Goal: Information Seeking & Learning: Find specific page/section

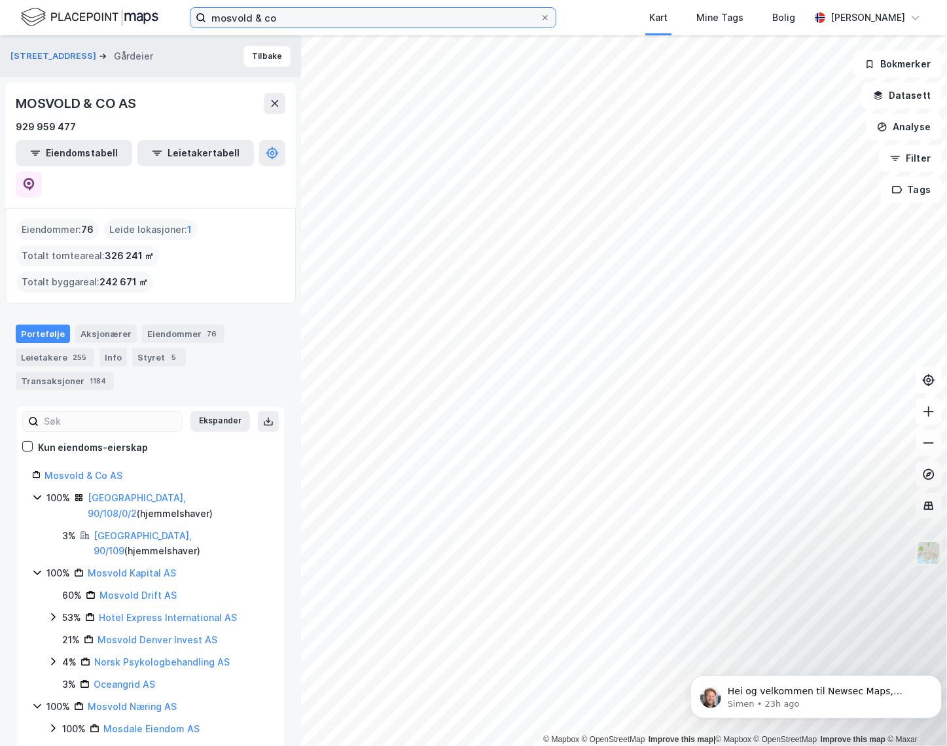
click at [281, 18] on input "mosvold & co" at bounding box center [373, 18] width 334 height 20
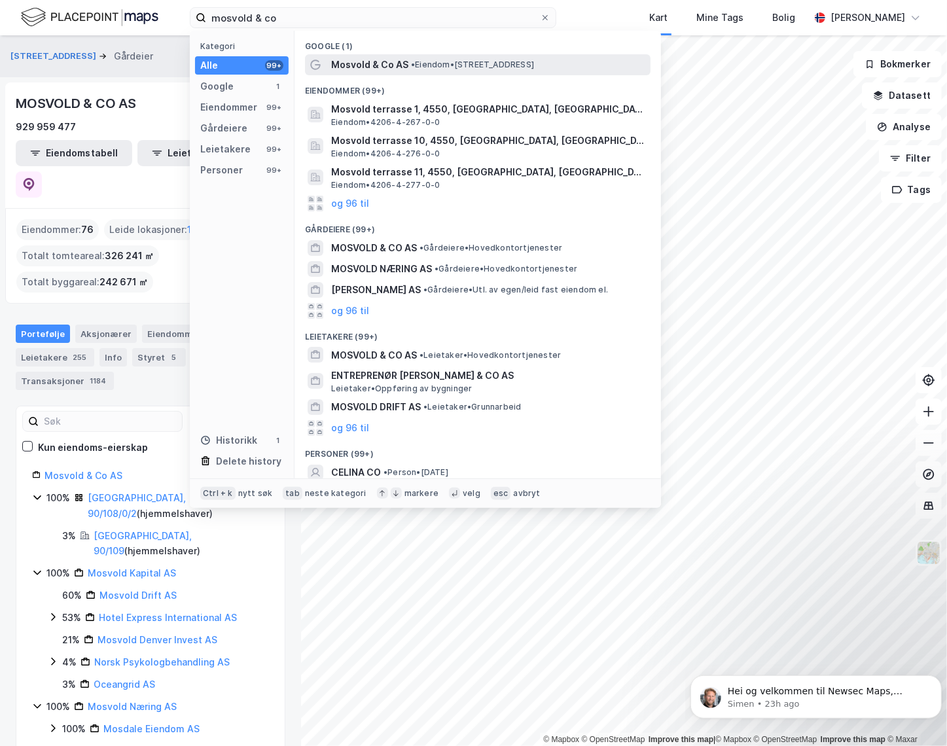
click at [344, 69] on span "Mosvold & Co AS" at bounding box center [369, 65] width 77 height 16
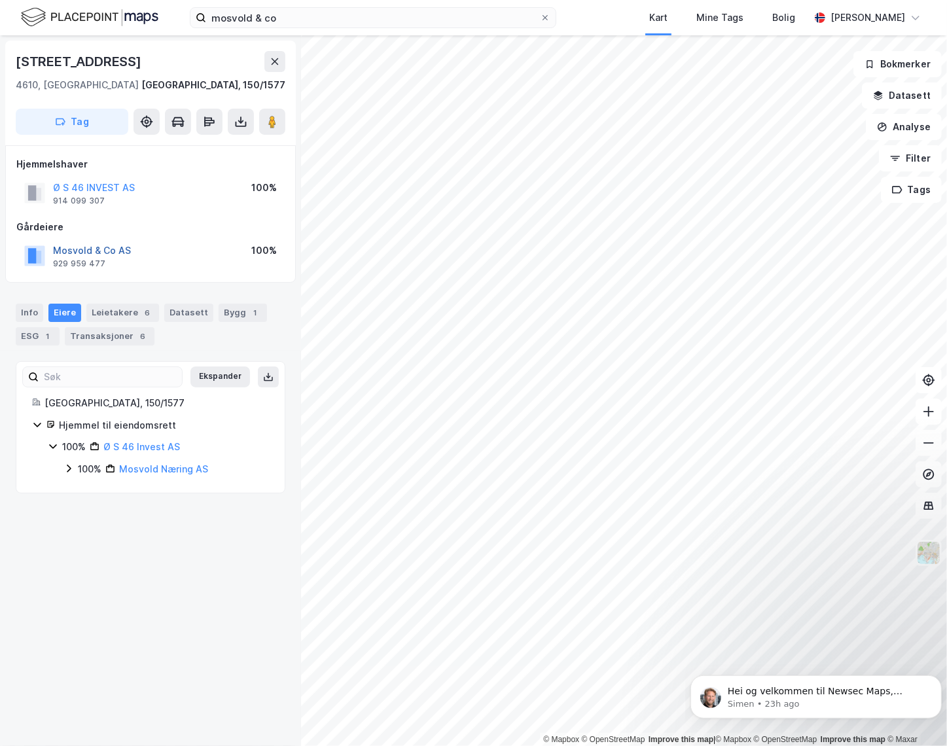
click at [0, 0] on button "Mosvold & Co AS" at bounding box center [0, 0] width 0 height 0
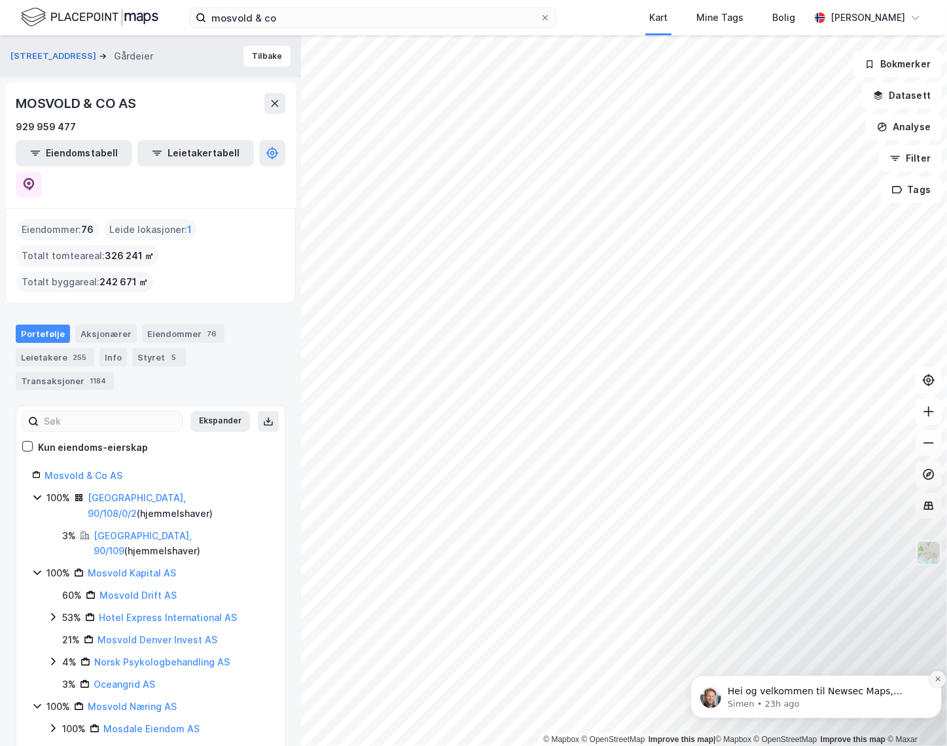
click at [937, 678] on icon "Dismiss notification" at bounding box center [937, 678] width 5 height 5
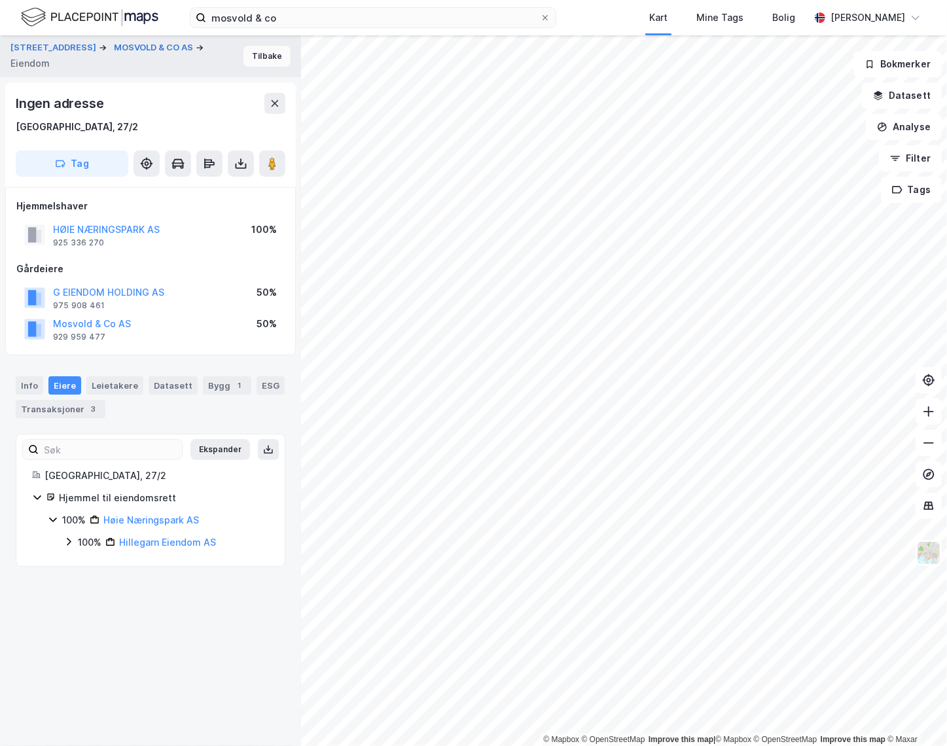
click at [253, 59] on button "Tilbake" at bounding box center [267, 56] width 47 height 21
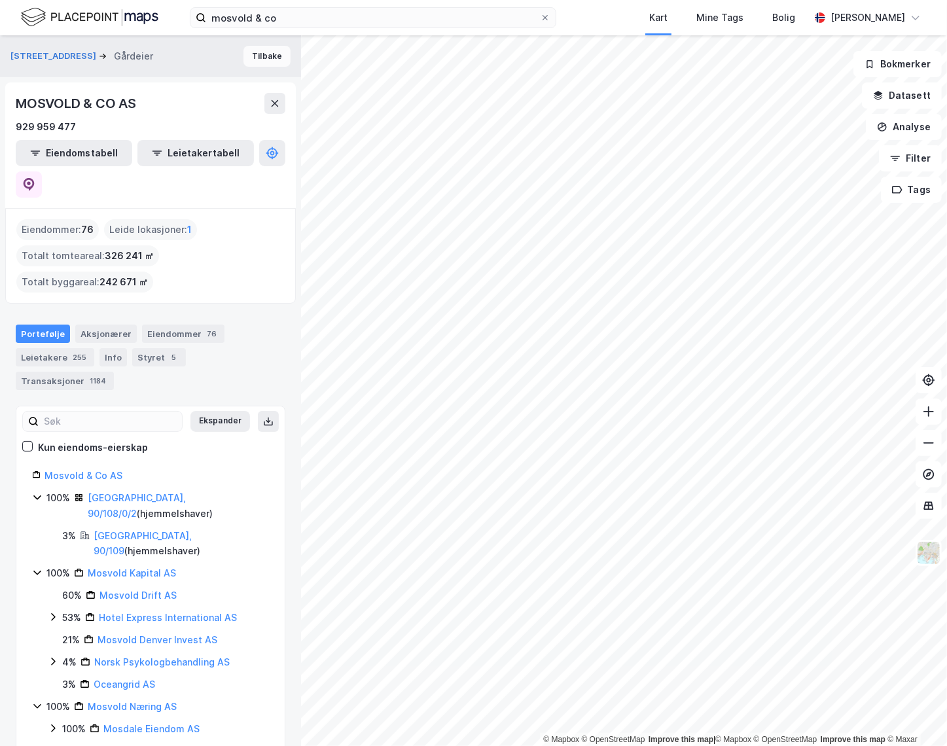
click at [261, 59] on button "Tilbake" at bounding box center [267, 56] width 47 height 21
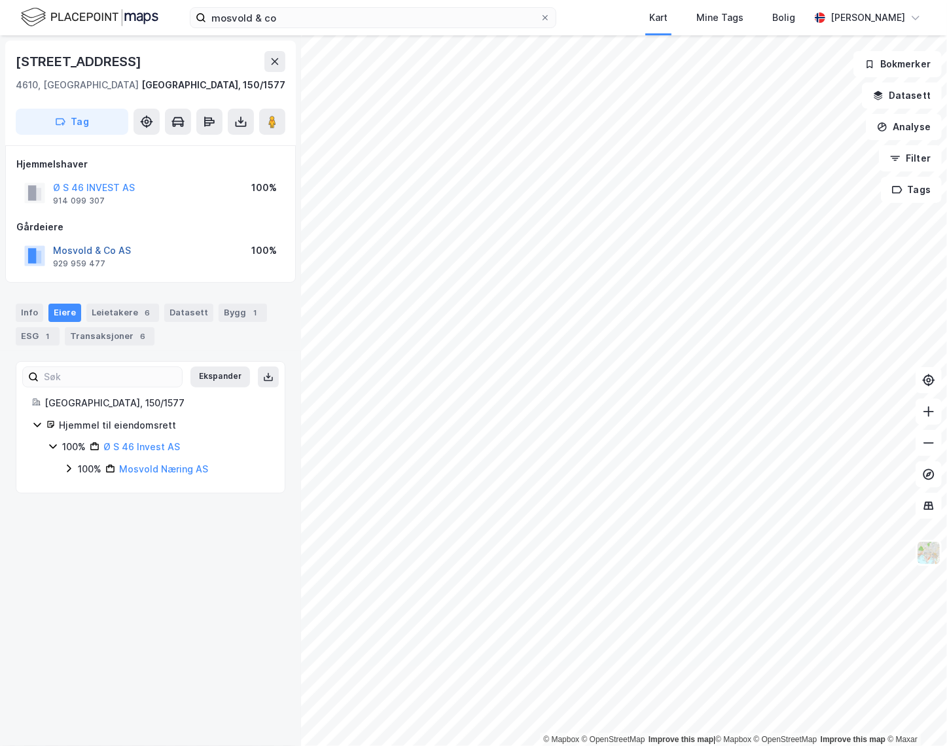
click at [107, 257] on div "Mosvold & Co AS 929 959 477" at bounding box center [92, 256] width 78 height 26
click at [0, 0] on button "Mosvold & Co AS" at bounding box center [0, 0] width 0 height 0
click at [111, 310] on div "Leietakere 5" at bounding box center [122, 313] width 73 height 18
